Goal: Transaction & Acquisition: Subscribe to service/newsletter

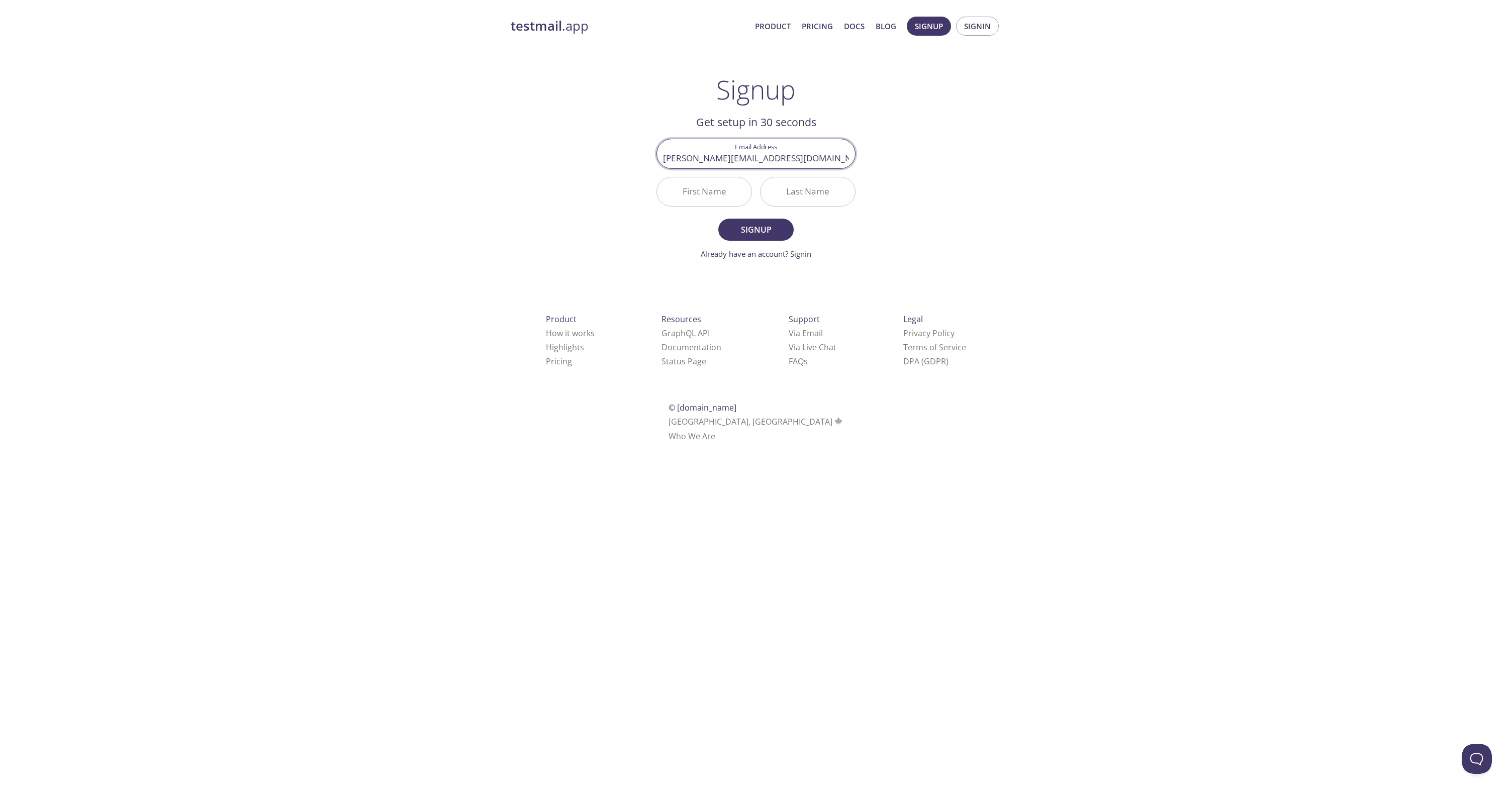
type input "[PERSON_NAME][EMAIL_ADDRESS][DOMAIN_NAME]"
type input "[PERSON_NAME]"
type input "kalichkov"
click at [750, 227] on span "Signup" at bounding box center [756, 229] width 54 height 14
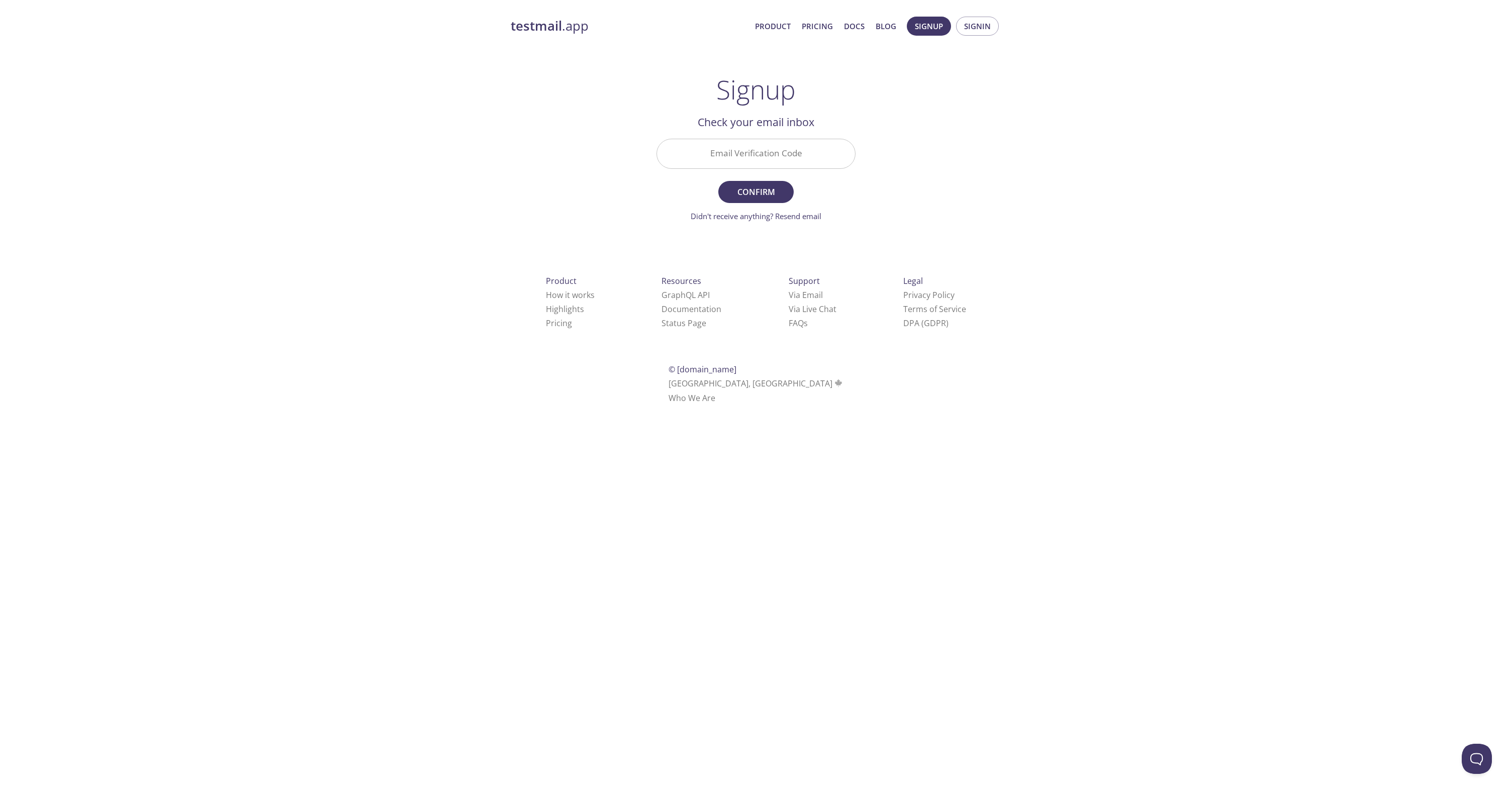
click at [533, 28] on strong "testmail" at bounding box center [536, 26] width 51 height 18
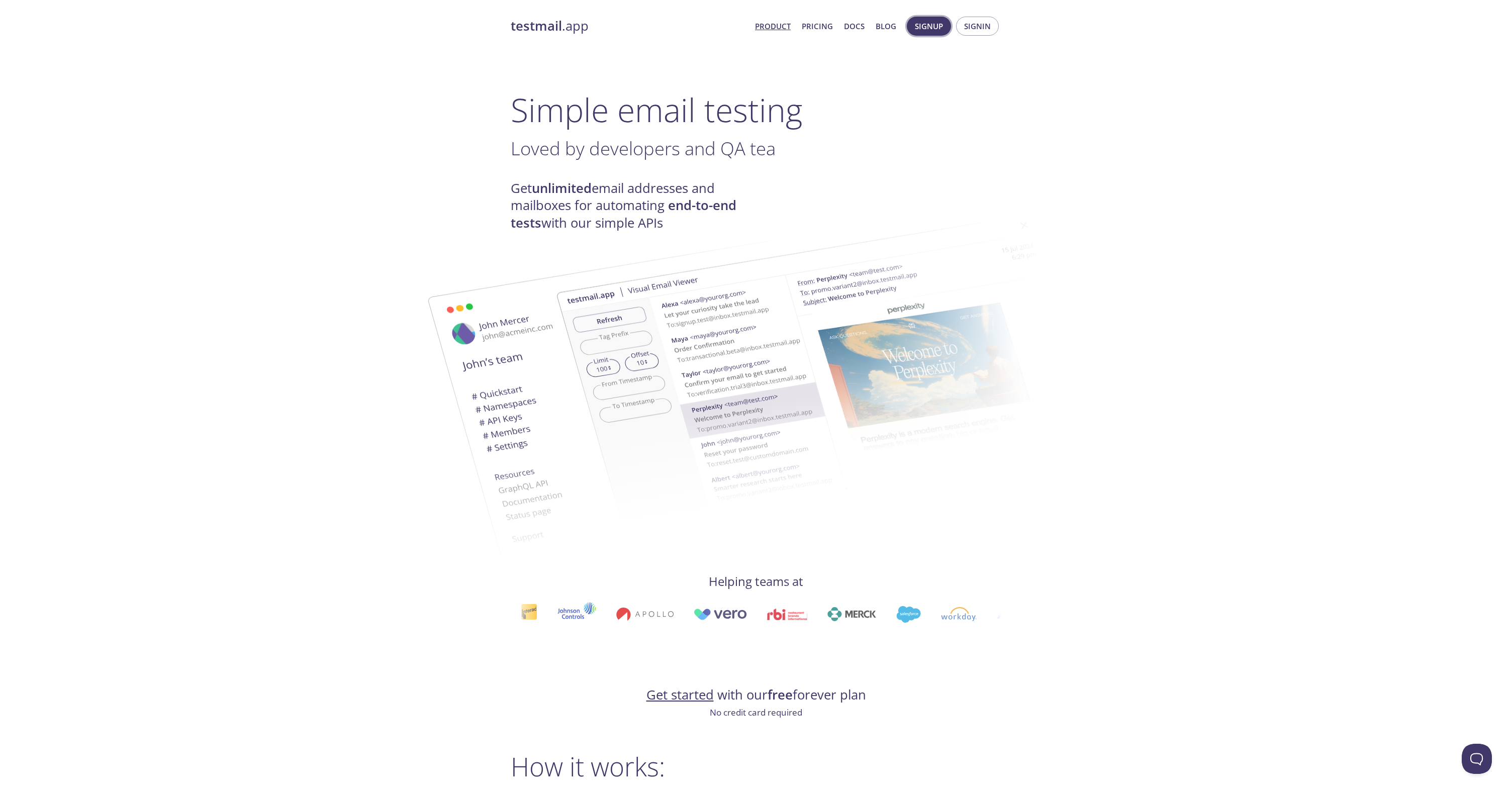
click at [926, 30] on span "Signup" at bounding box center [929, 26] width 28 height 13
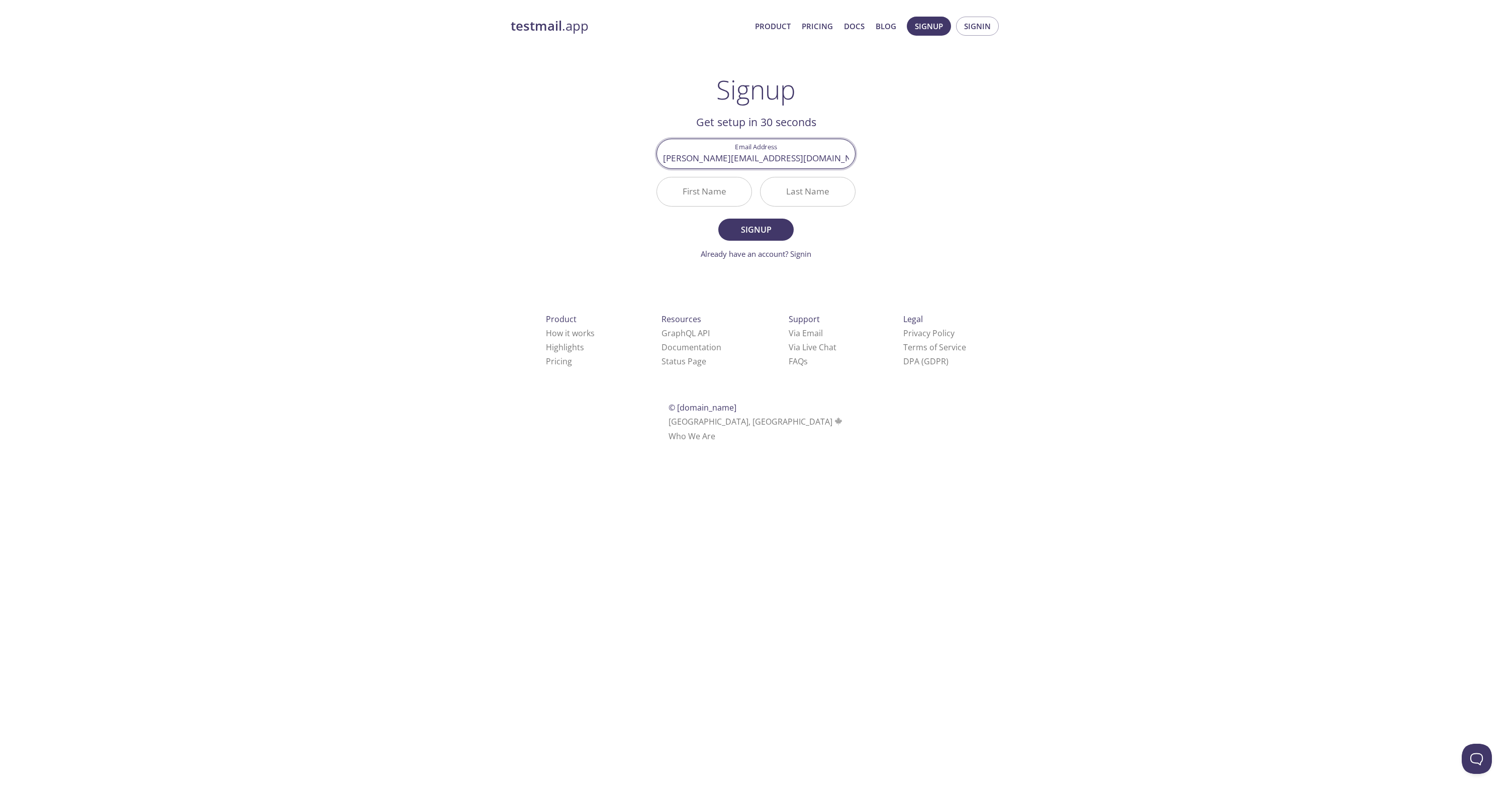
type input "[PERSON_NAME][EMAIL_ADDRESS][DOMAIN_NAME][PERSON_NAME]"
type input "[PERSON_NAME]"
type input "Kalichkov"
click at [782, 226] on span "Signup" at bounding box center [756, 229] width 54 height 14
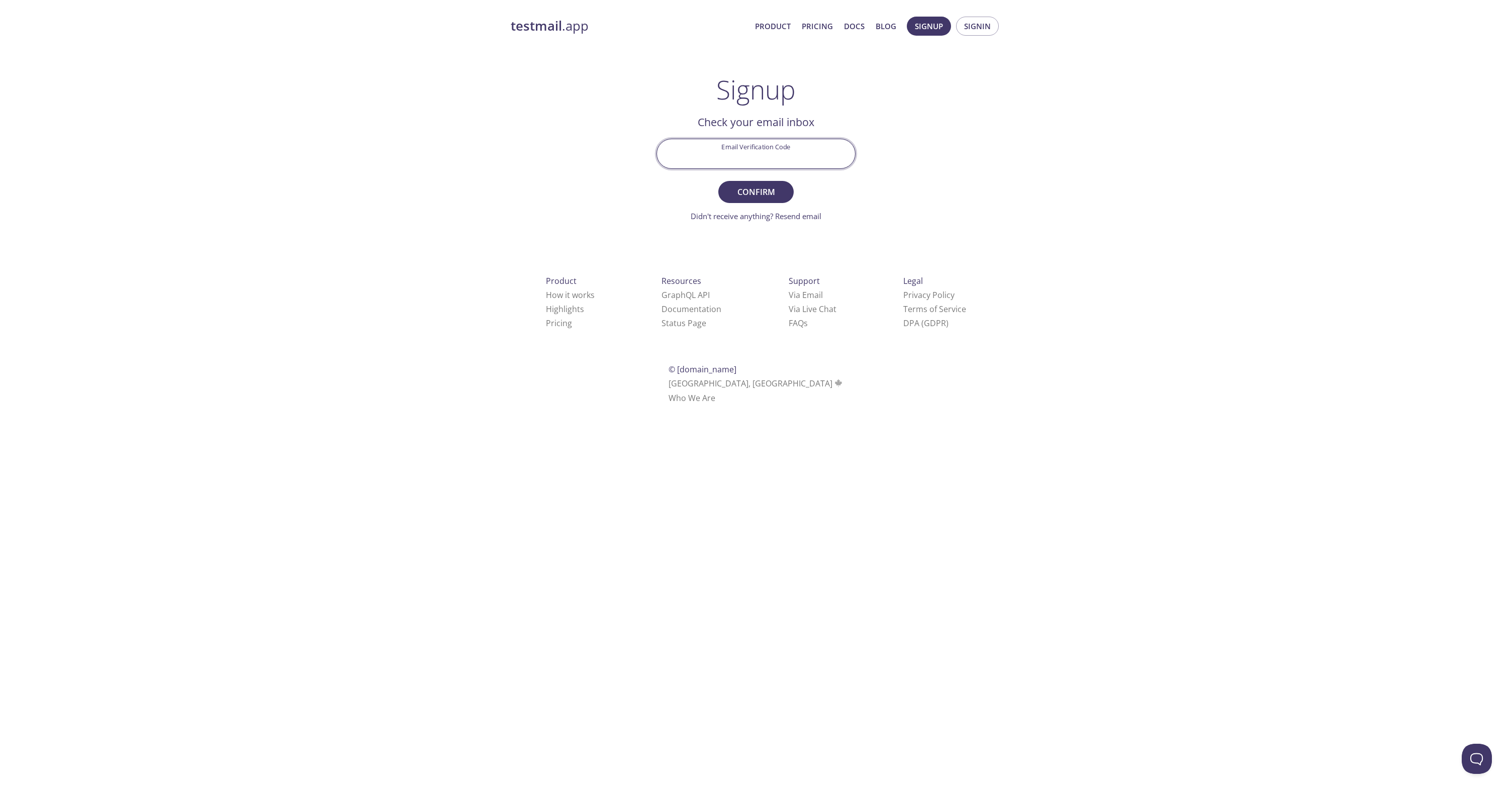
drag, startPoint x: 741, startPoint y: 151, endPoint x: 762, endPoint y: 168, distance: 27.0
click at [741, 151] on input "Email Verification Code" at bounding box center [756, 153] width 198 height 29
paste input "1FH2RLU"
type input "1FH2RLU"
click at [756, 194] on span "Confirm" at bounding box center [756, 192] width 54 height 14
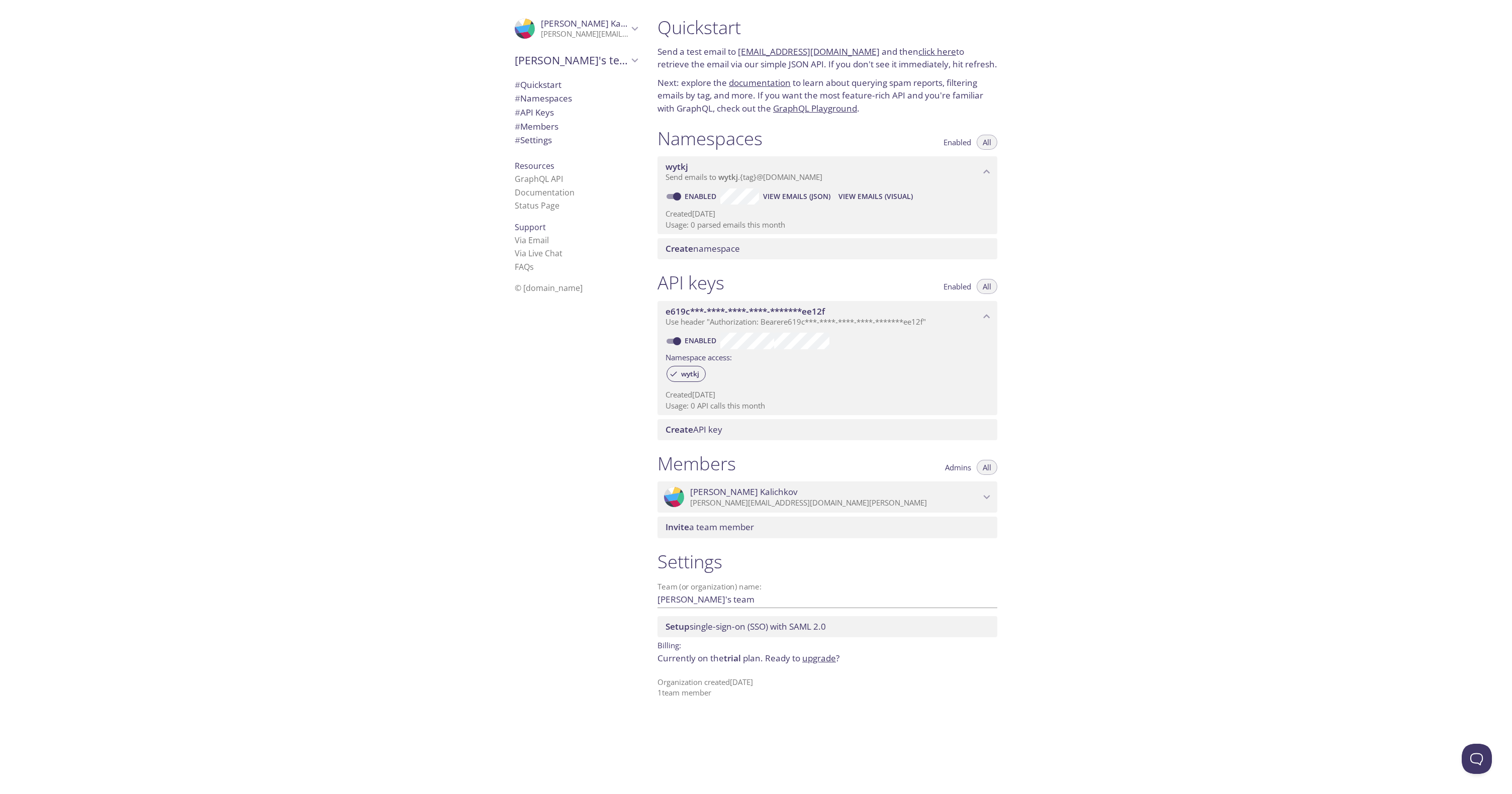
click at [637, 32] on icon "Mihail Kalichkov" at bounding box center [635, 29] width 13 height 13
click at [562, 83] on span "# Quickstart" at bounding box center [538, 85] width 47 height 12
click at [709, 249] on span "Create namespace" at bounding box center [703, 248] width 74 height 12
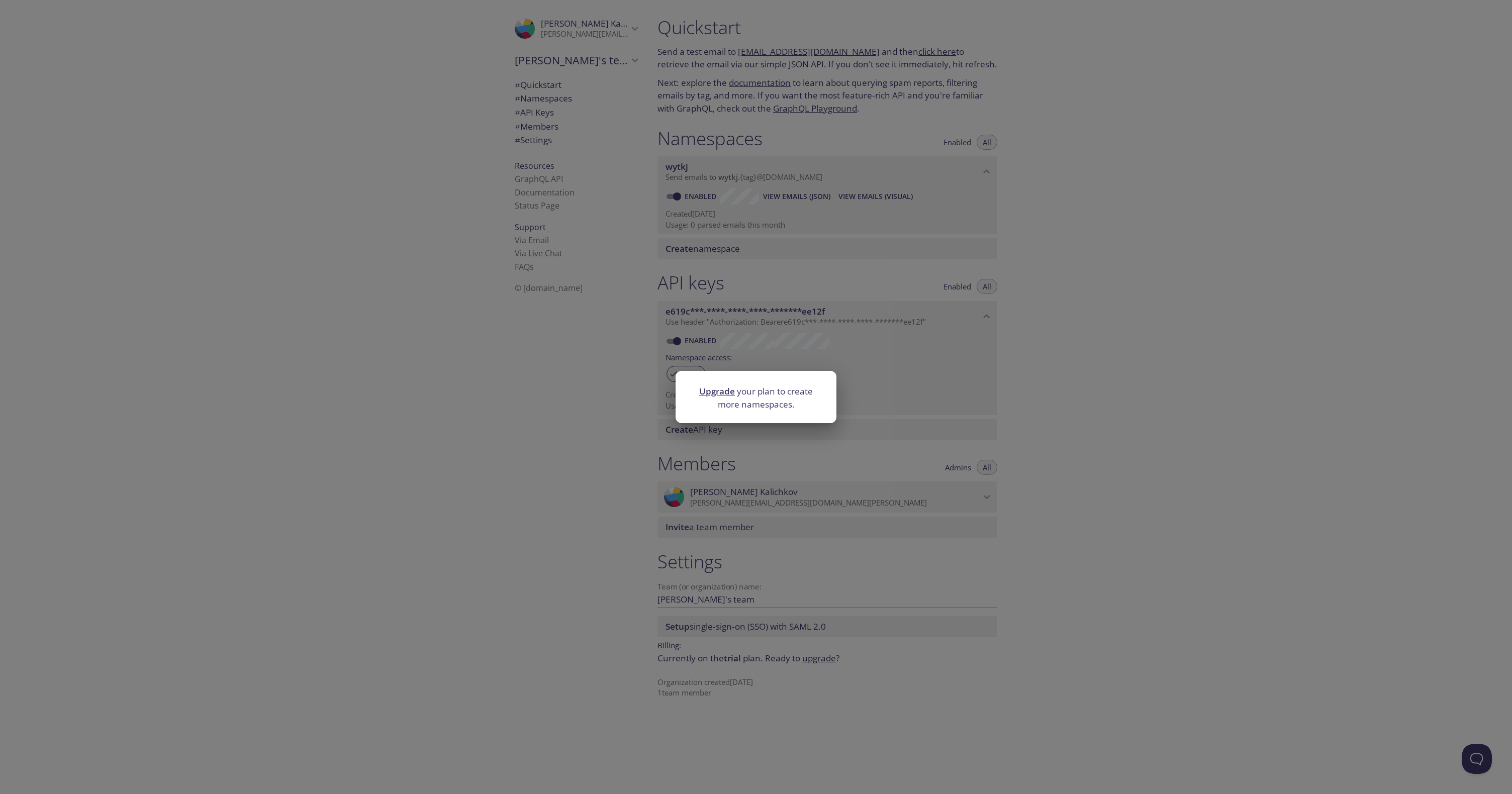
click at [702, 272] on div "Upgrade your plan to create more namespaces." at bounding box center [756, 397] width 1512 height 794
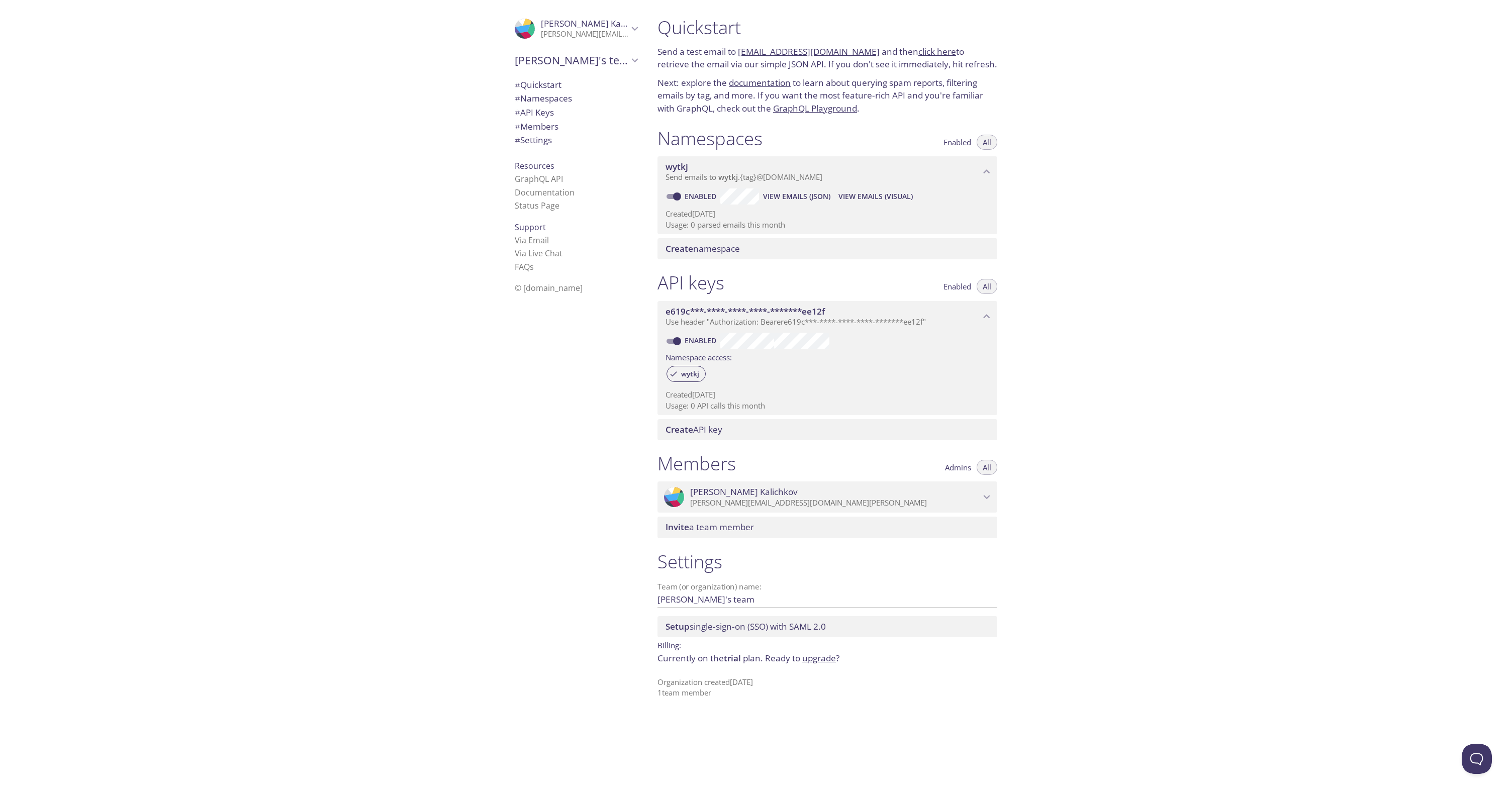
click at [531, 241] on link "Via Email" at bounding box center [532, 240] width 34 height 11
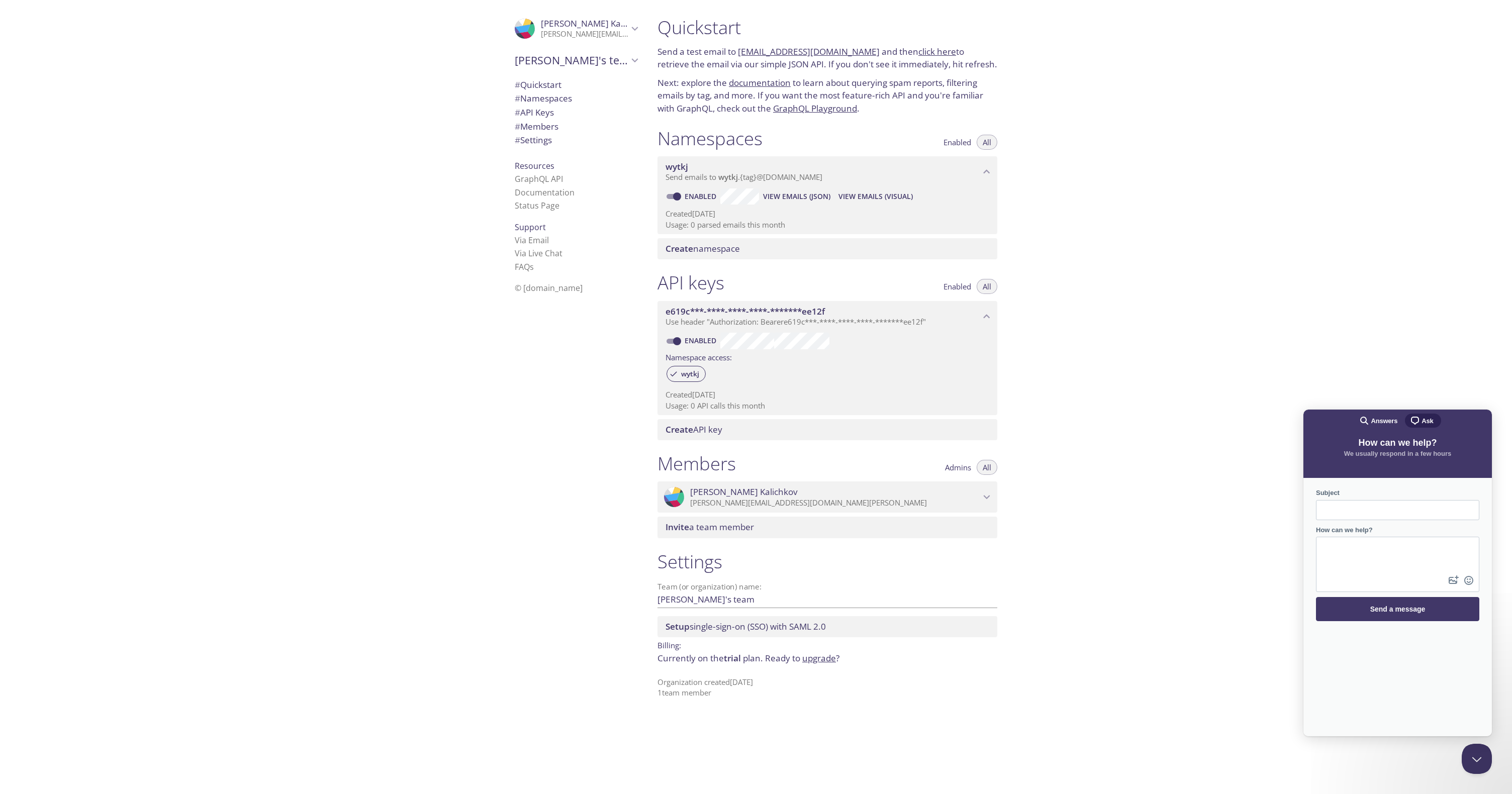
click at [1270, 235] on div "Quickstart Send a test email to [EMAIL_ADDRESS][DOMAIN_NAME] and then click her…" at bounding box center [1081, 397] width 863 height 794
click at [635, 28] on icon "Mihail Kalichkov" at bounding box center [635, 29] width 13 height 13
click at [635, 27] on icon "Mihail Kalichkov" at bounding box center [635, 28] width 7 height 4
click at [588, 59] on span "[PERSON_NAME]'s team" at bounding box center [571, 60] width 114 height 14
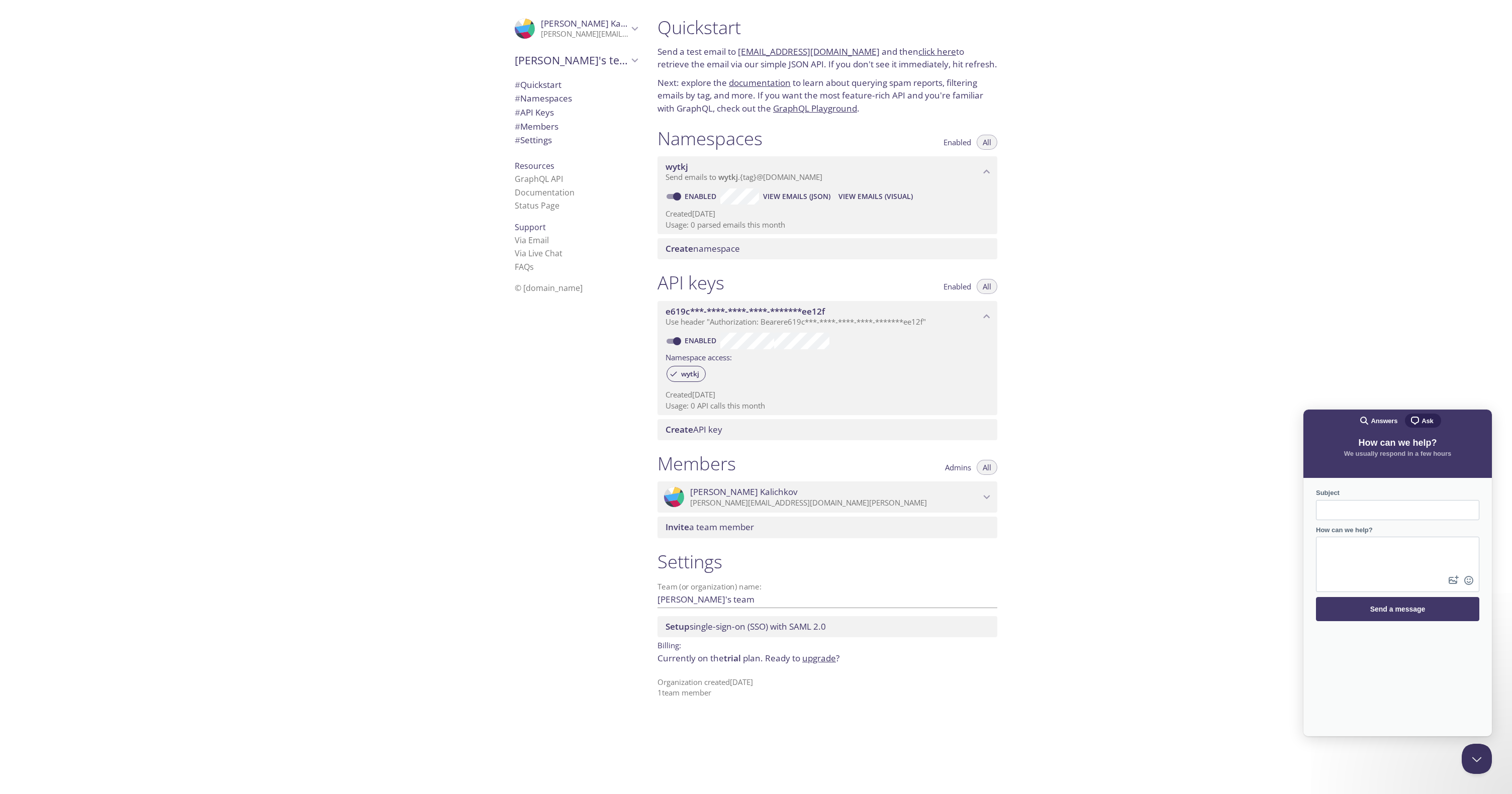
click at [926, 49] on link "click here" at bounding box center [937, 52] width 38 height 12
click at [544, 102] on span "# Namespaces" at bounding box center [543, 98] width 57 height 12
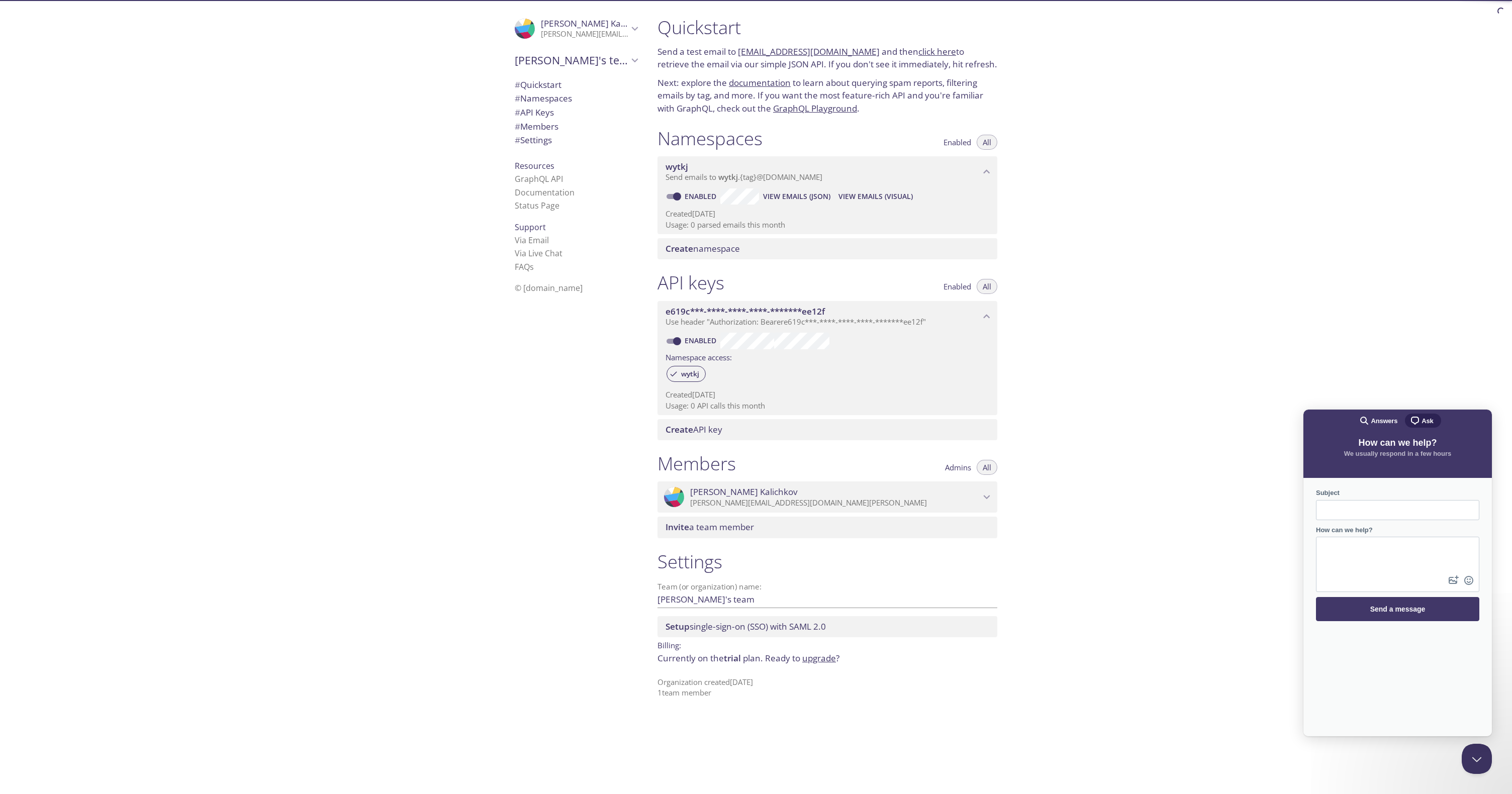
click at [541, 112] on span "# API Keys" at bounding box center [534, 112] width 39 height 12
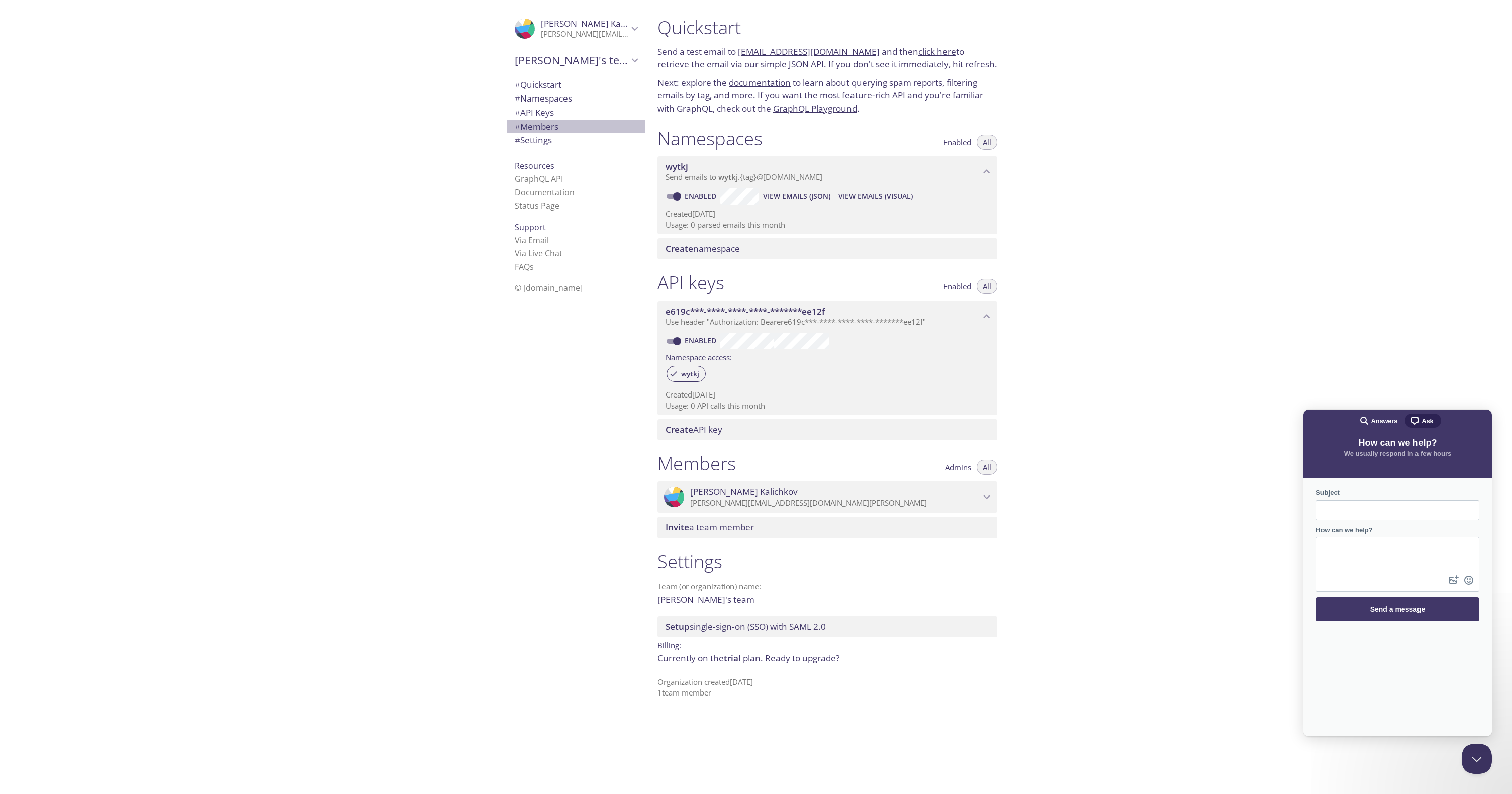
click at [541, 128] on span "# Members" at bounding box center [536, 126] width 44 height 12
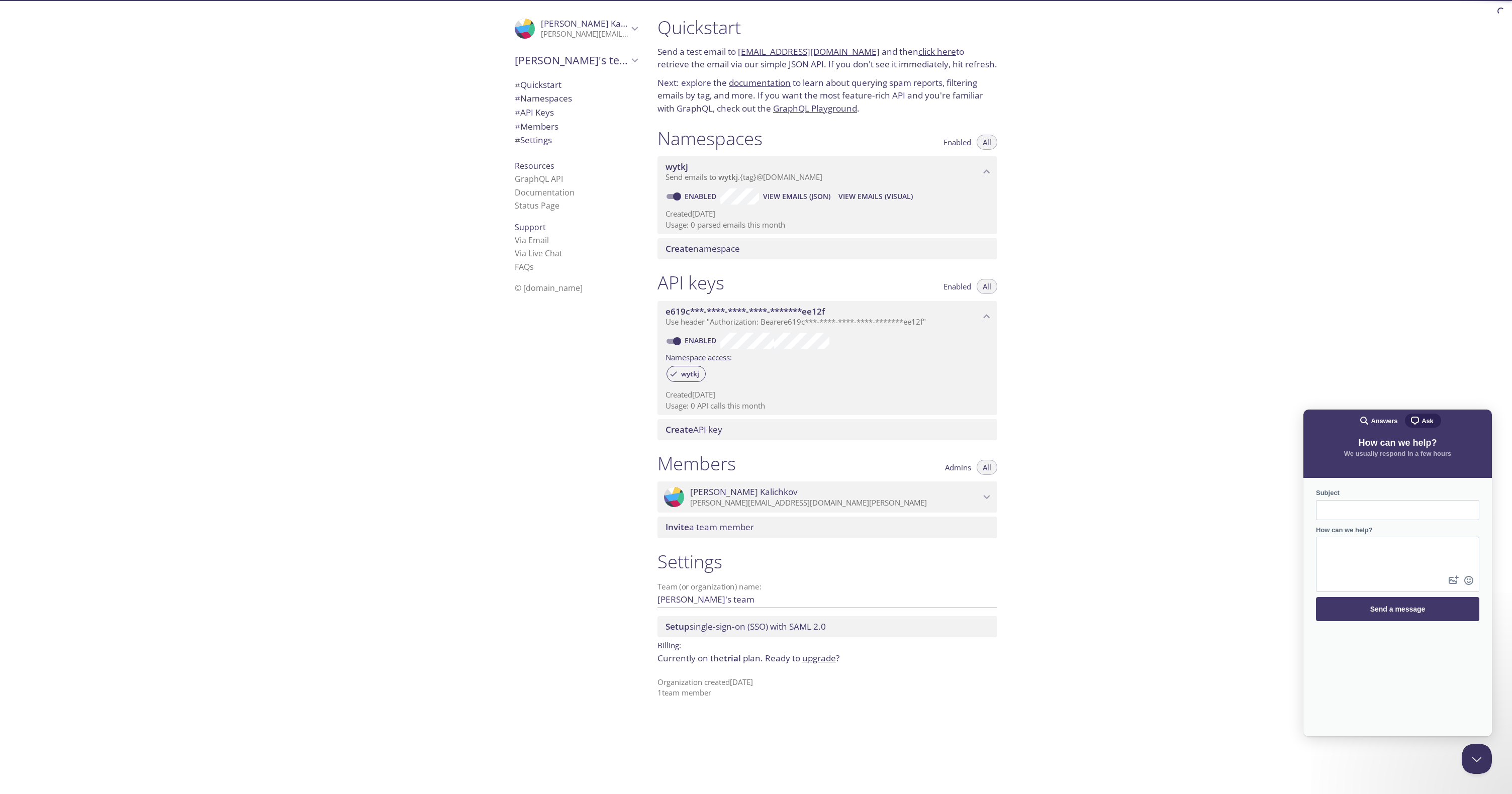
click at [537, 139] on span "# Settings" at bounding box center [533, 140] width 37 height 12
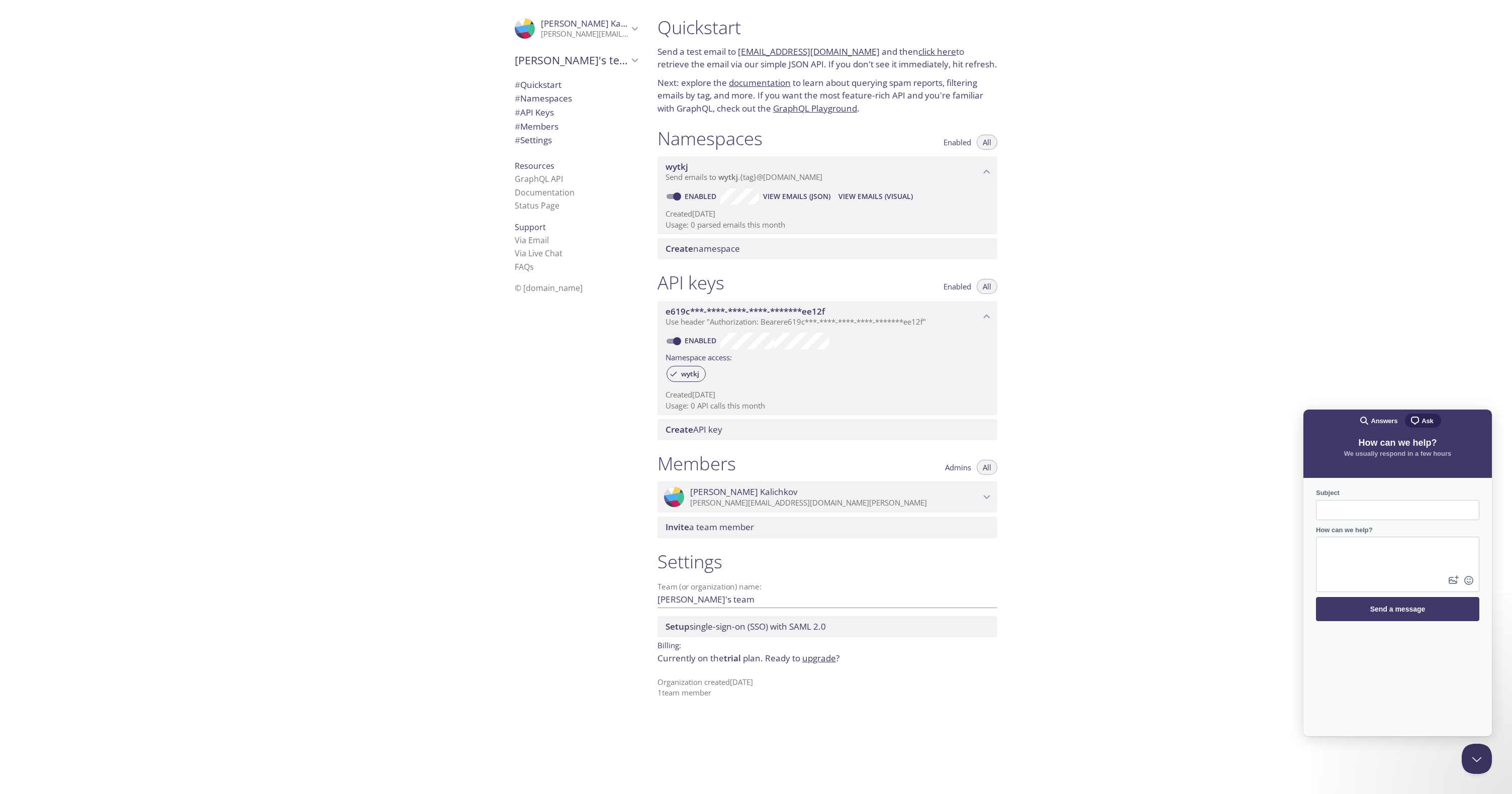
click at [924, 52] on link "click here" at bounding box center [937, 52] width 38 height 12
click at [404, 396] on div ".cls-1 { fill: #6d5ca8; } .cls-2 { fill: #3fc191; } .cls-3 { fill: #3b4752; } .…" at bounding box center [324, 397] width 649 height 794
click at [1476, 762] on button "Close Beacon popover" at bounding box center [1475, 757] width 30 height 30
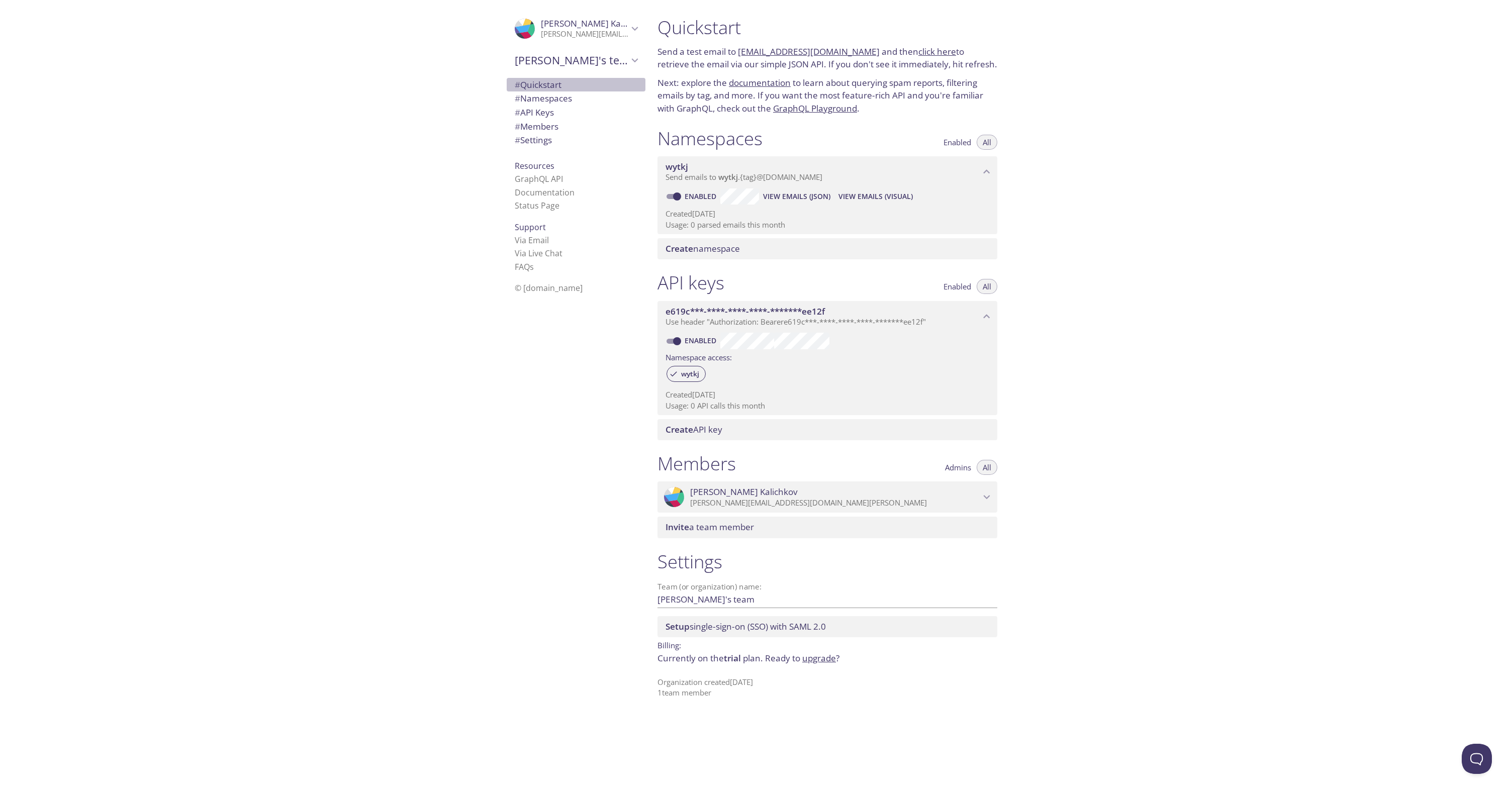
click at [526, 89] on span "# Quickstart" at bounding box center [538, 85] width 47 height 12
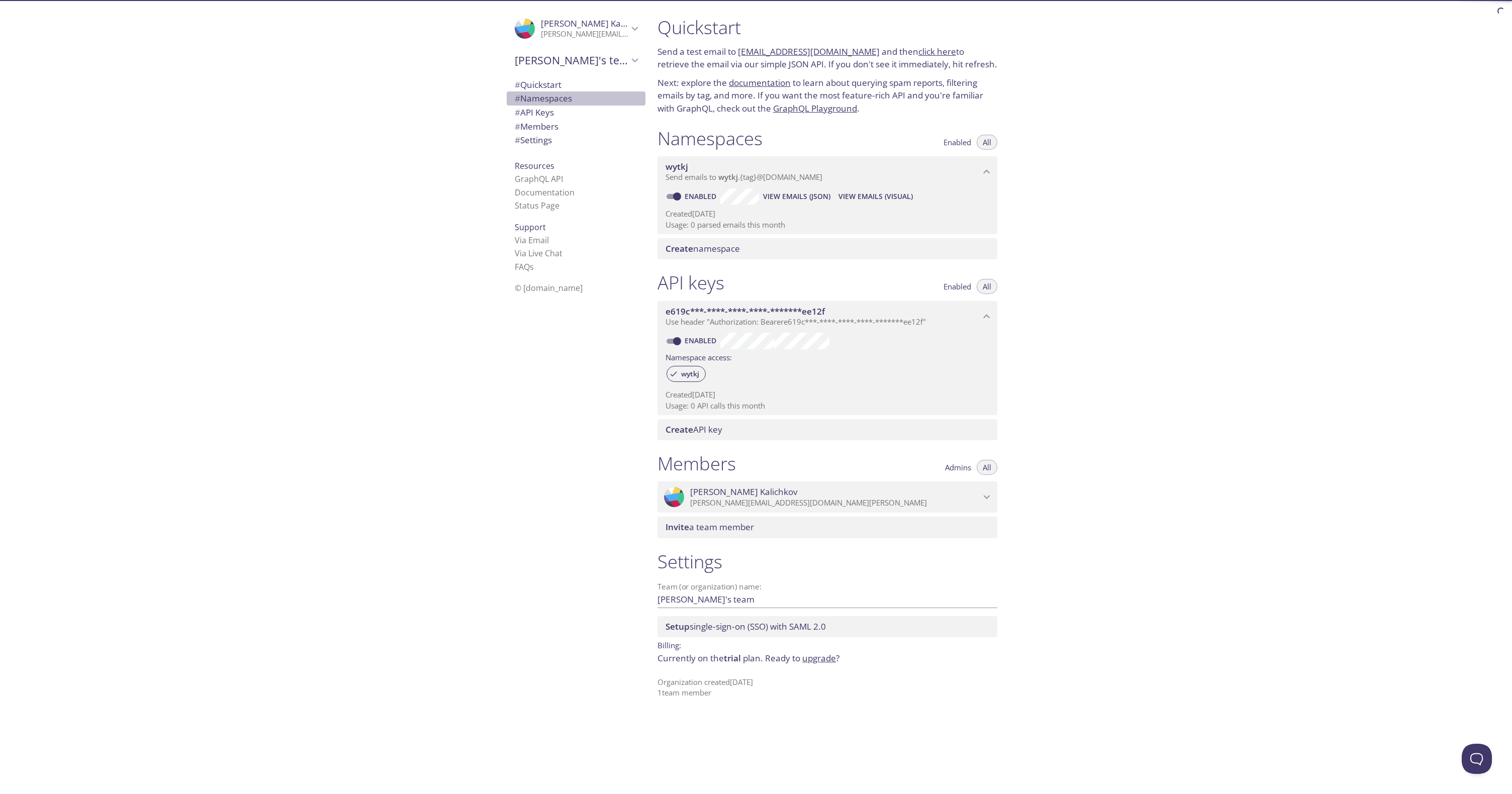
click at [534, 102] on span "# Namespaces" at bounding box center [543, 98] width 57 height 12
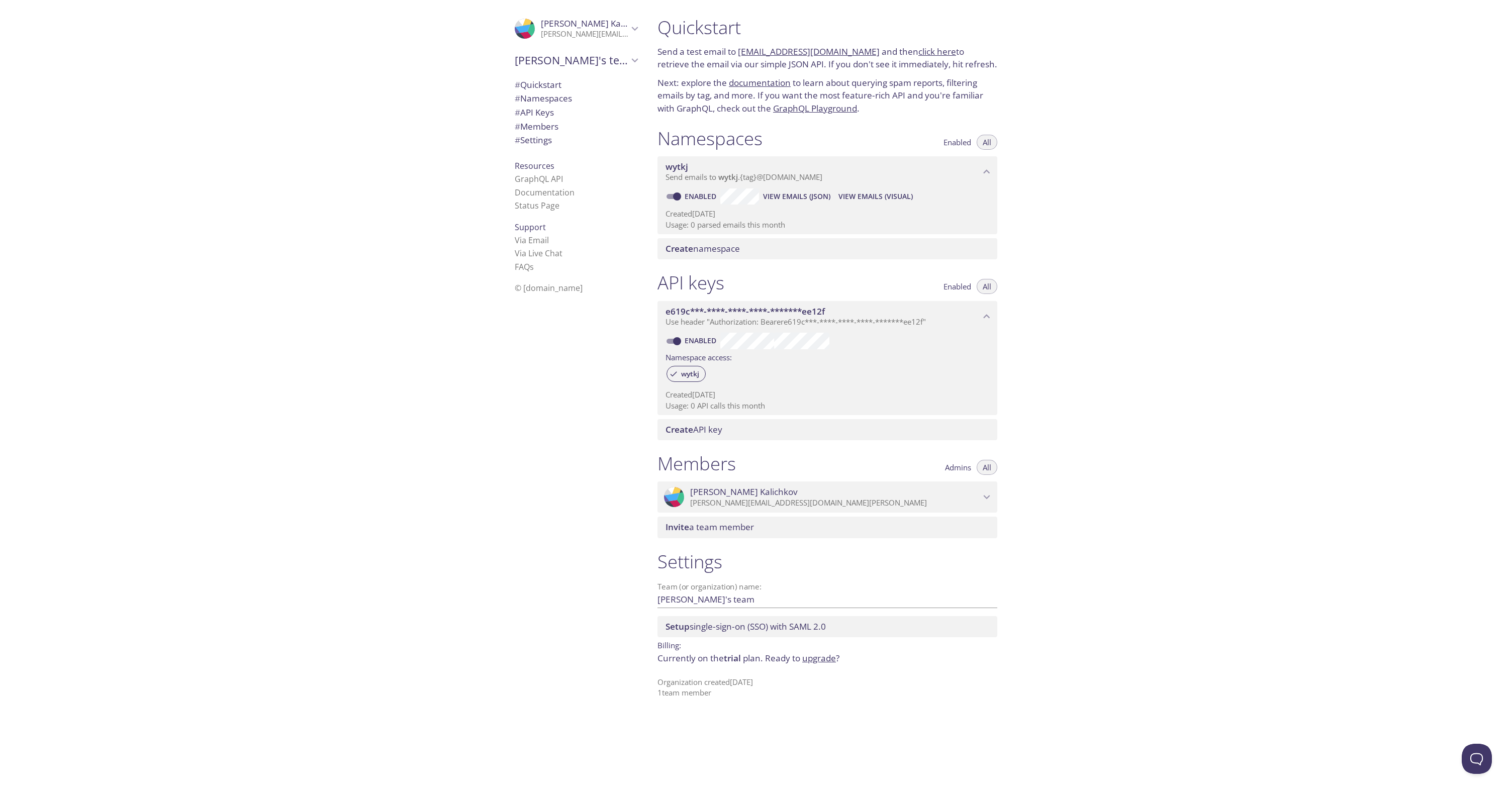
click at [762, 81] on link "documentation" at bounding box center [759, 83] width 62 height 12
click at [921, 49] on link "click here" at bounding box center [937, 52] width 38 height 12
click at [791, 199] on span "View Emails (JSON)" at bounding box center [797, 196] width 68 height 12
click at [566, 394] on div ".cls-1 { fill: #6d5ca8; } .cls-2 { fill: #3fc191; } .cls-3 { fill: #3b4752; } .…" at bounding box center [573, 397] width 151 height 794
click at [892, 198] on span "View Emails (Visual)" at bounding box center [875, 196] width 74 height 12
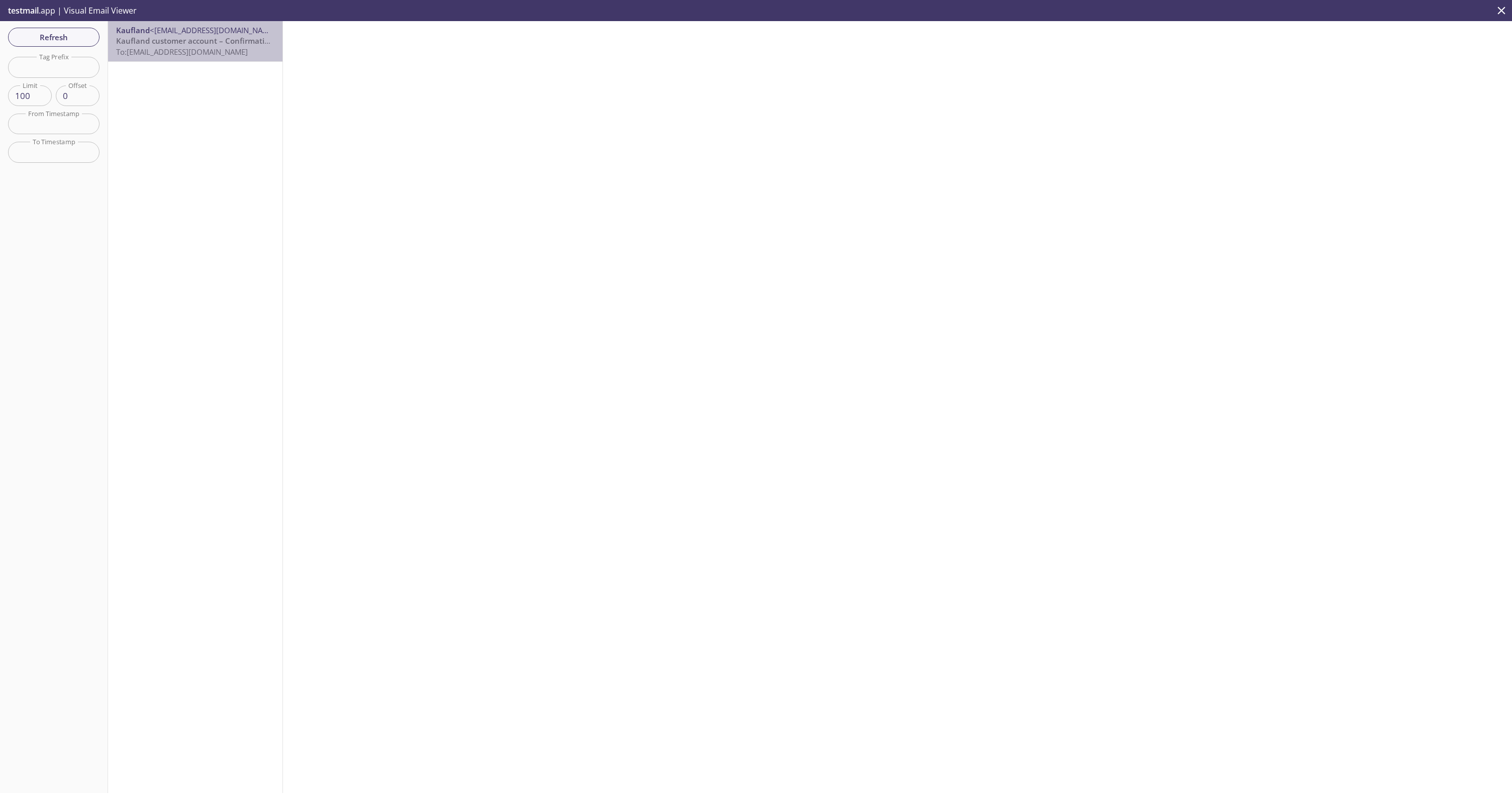
click at [178, 48] on span "To: [EMAIL_ADDRESS][DOMAIN_NAME]" at bounding box center [181, 52] width 132 height 10
click at [182, 49] on span "To: [EMAIL_ADDRESS][DOMAIN_NAME]" at bounding box center [181, 52] width 132 height 10
click at [173, 43] on span "Kaufland customer account – Confirmation of your e-mail address" at bounding box center [236, 41] width 240 height 10
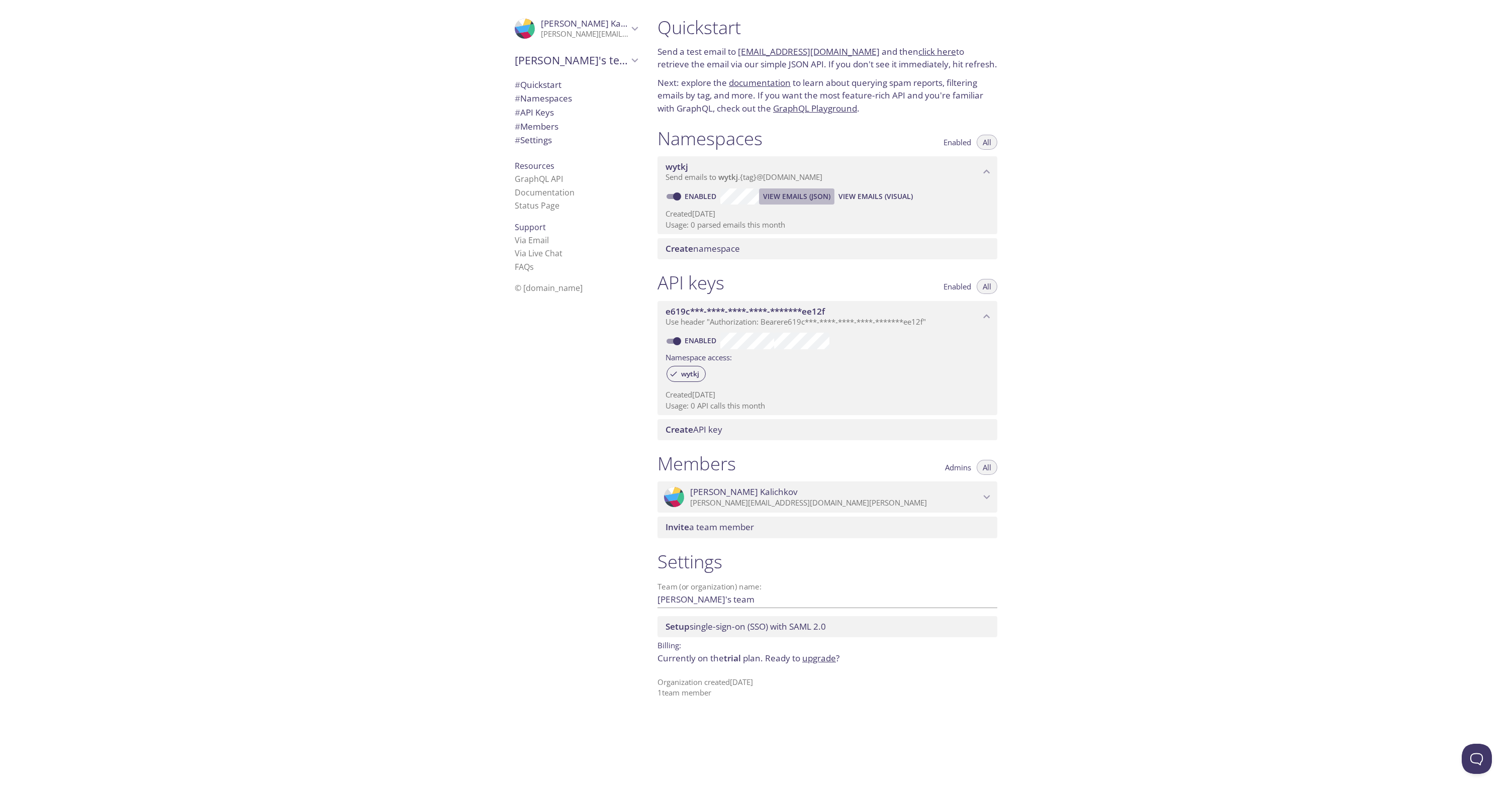
click at [797, 197] on span "View Emails (JSON)" at bounding box center [797, 196] width 68 height 12
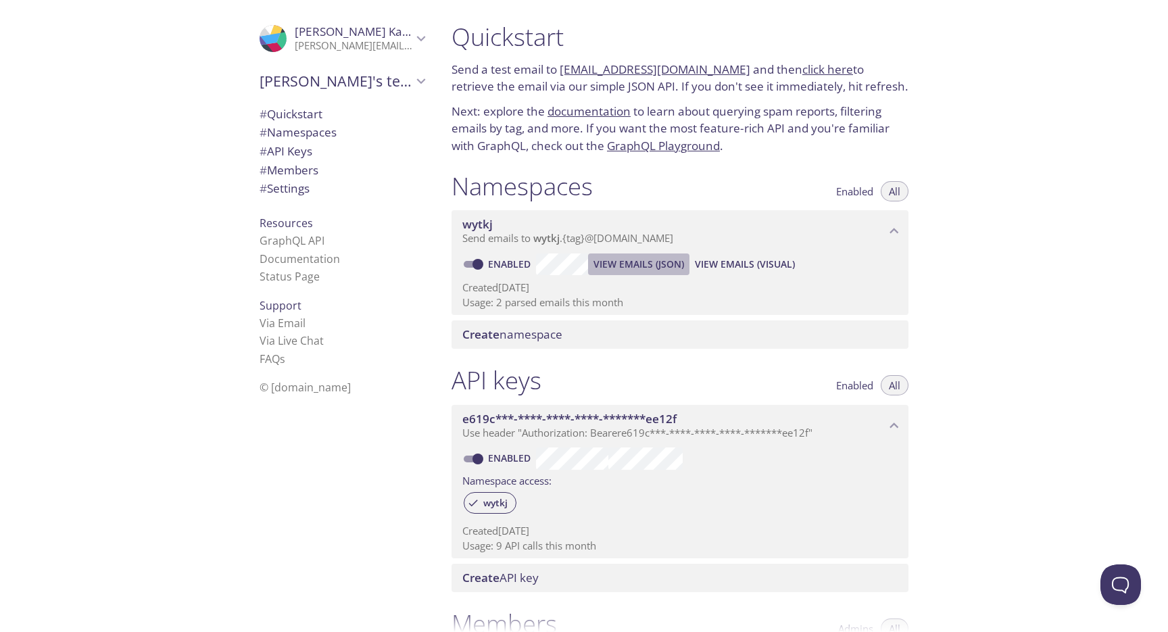
click at [654, 264] on span "View Emails (JSON)" at bounding box center [638, 264] width 91 height 16
